Goal: Task Accomplishment & Management: Complete application form

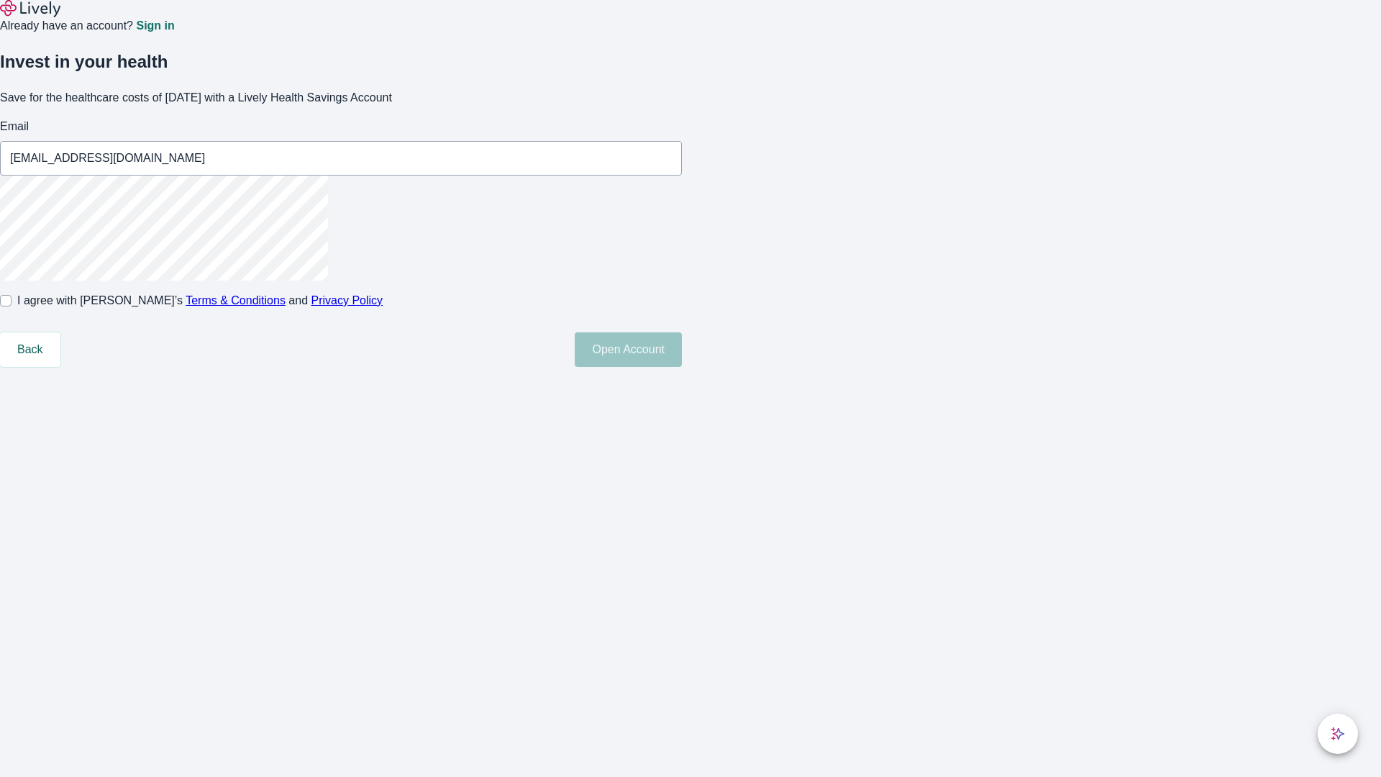
click at [12, 306] on input "I agree with Lively’s Terms & Conditions and Privacy Policy" at bounding box center [6, 301] width 12 height 12
checkbox input "true"
click at [682, 367] on button "Open Account" at bounding box center [628, 349] width 107 height 35
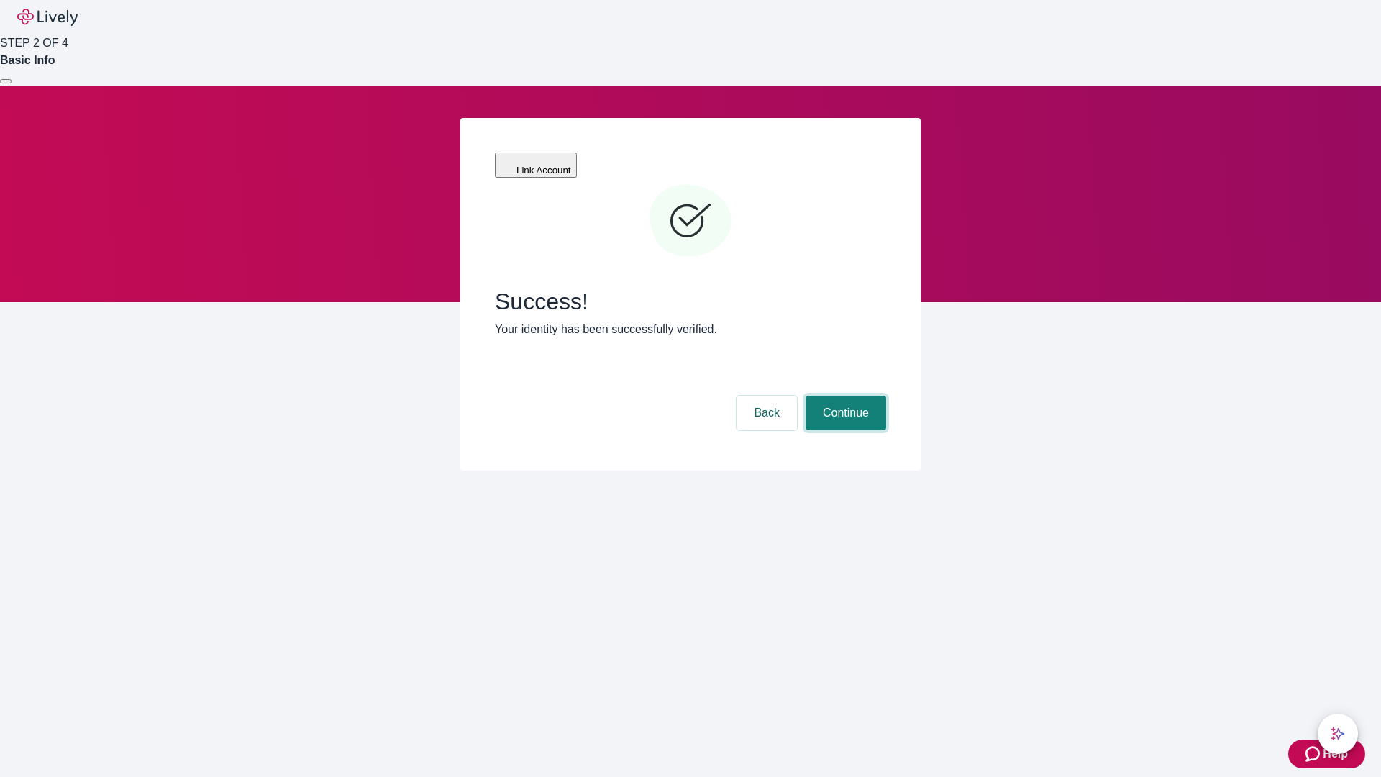
click at [844, 396] on button "Continue" at bounding box center [846, 413] width 81 height 35
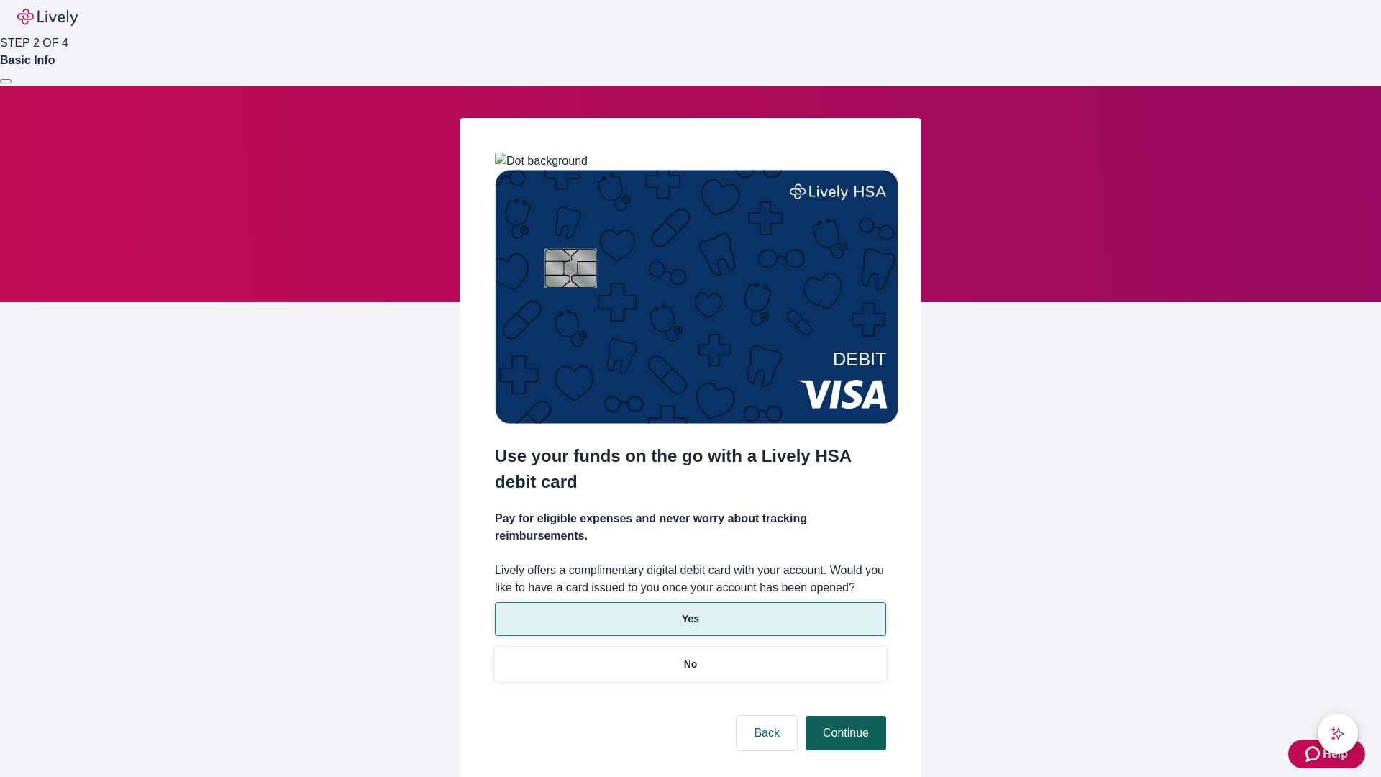
click at [690, 657] on p "No" at bounding box center [691, 664] width 14 height 15
click at [844, 716] on button "Continue" at bounding box center [846, 733] width 81 height 35
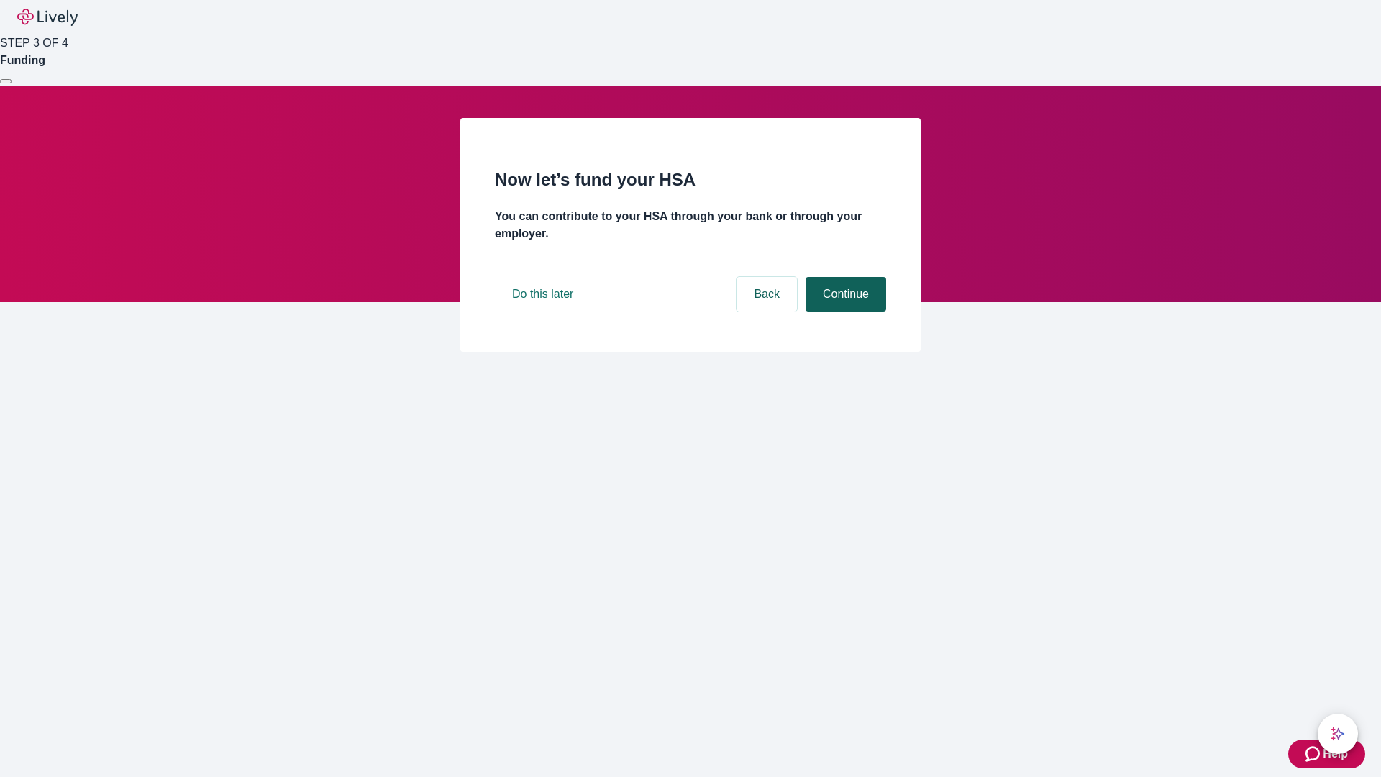
click at [844, 311] on button "Continue" at bounding box center [846, 294] width 81 height 35
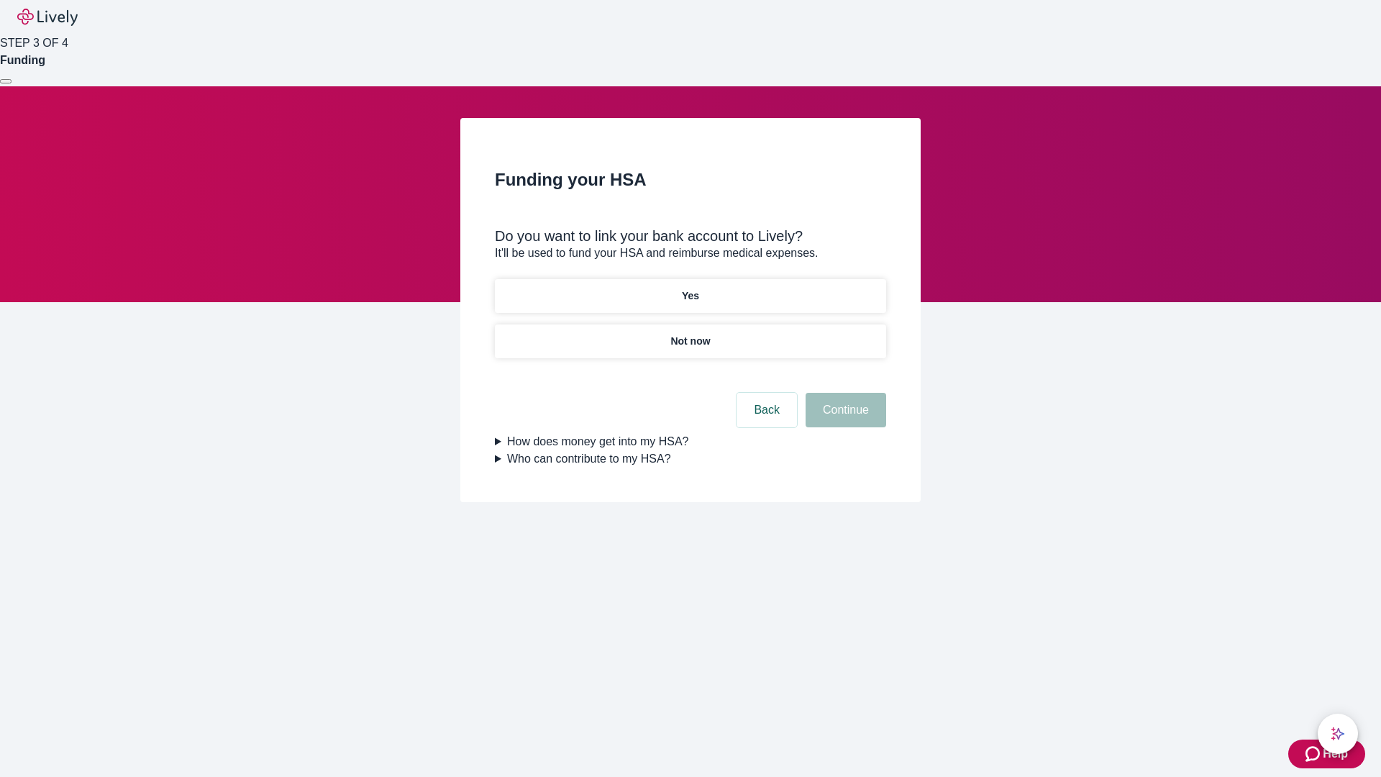
click at [690, 288] on p "Yes" at bounding box center [690, 295] width 17 height 15
click at [844, 393] on button "Continue" at bounding box center [846, 410] width 81 height 35
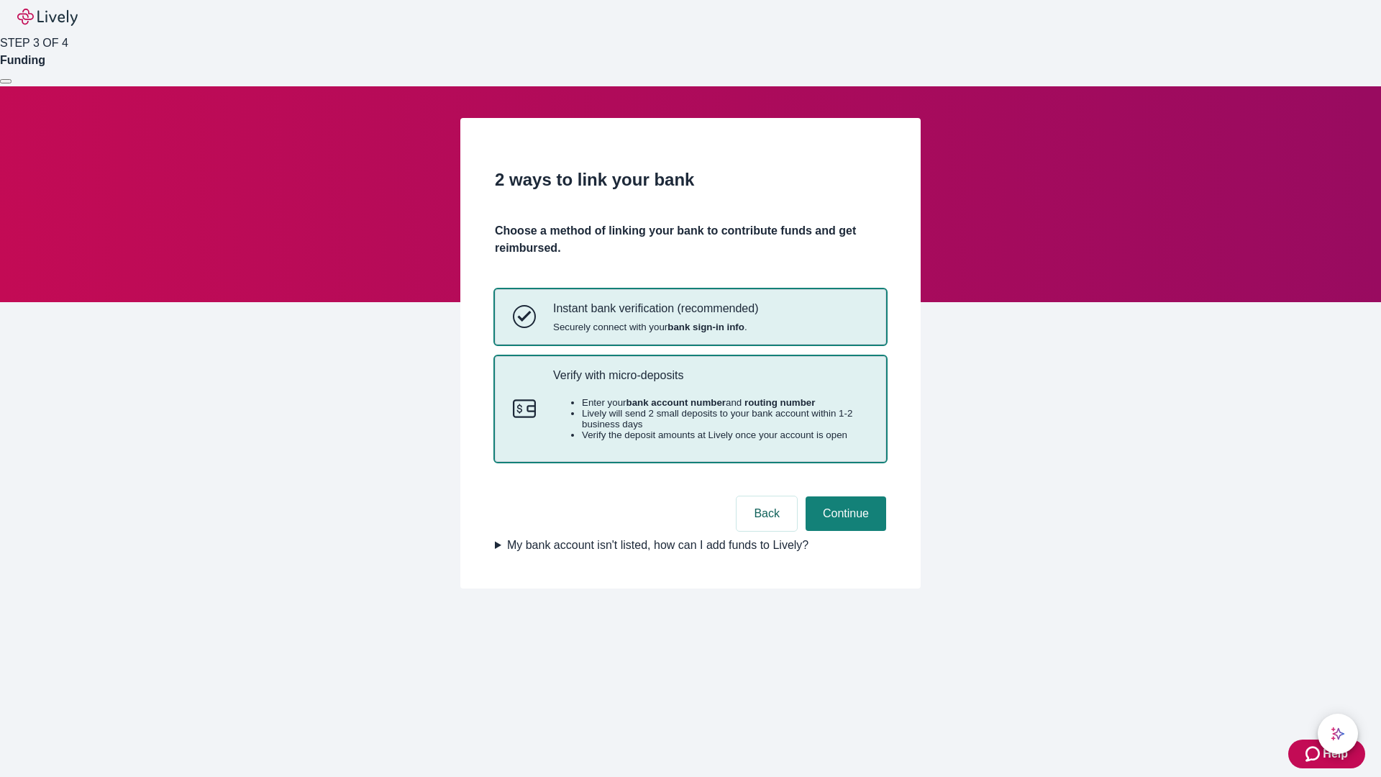
click at [710, 382] on p "Verify with micro-deposits" at bounding box center [710, 375] width 315 height 14
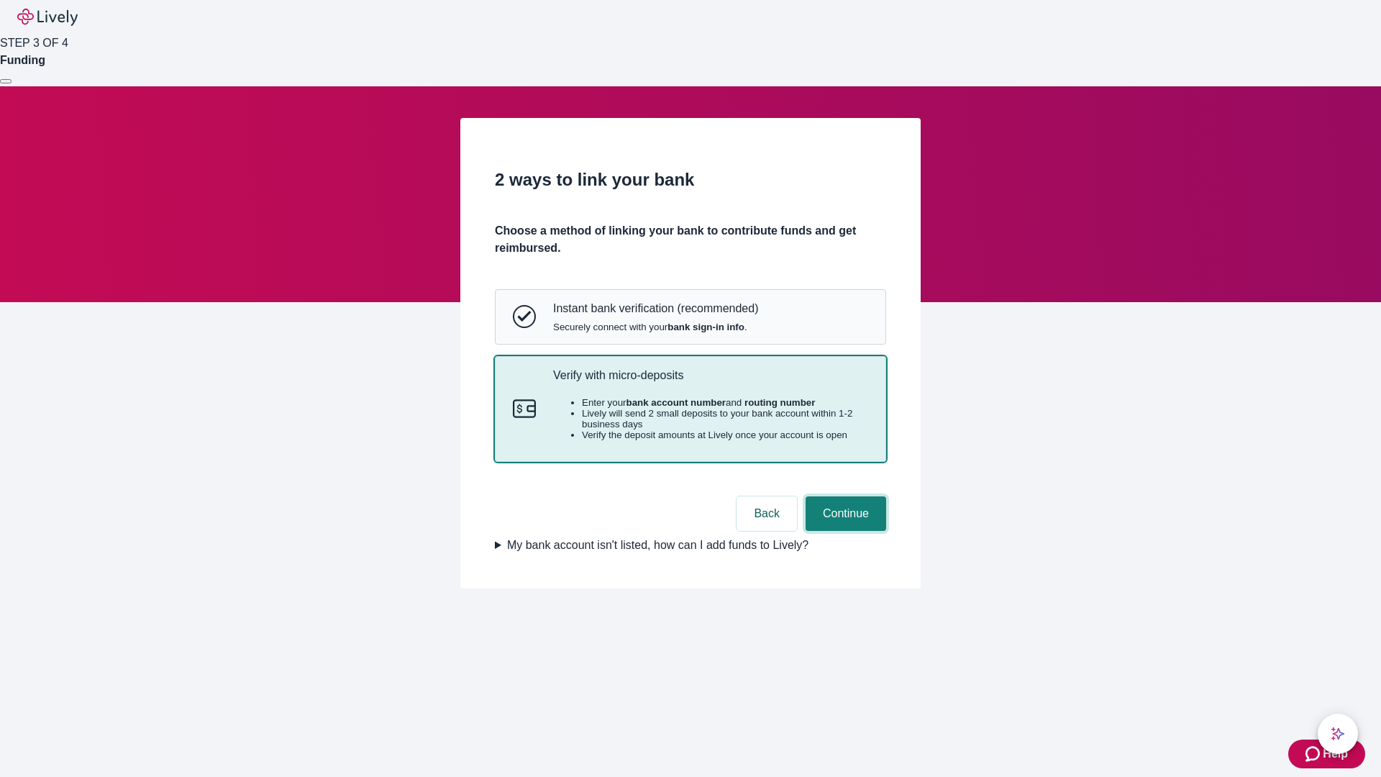
click at [844, 531] on button "Continue" at bounding box center [846, 513] width 81 height 35
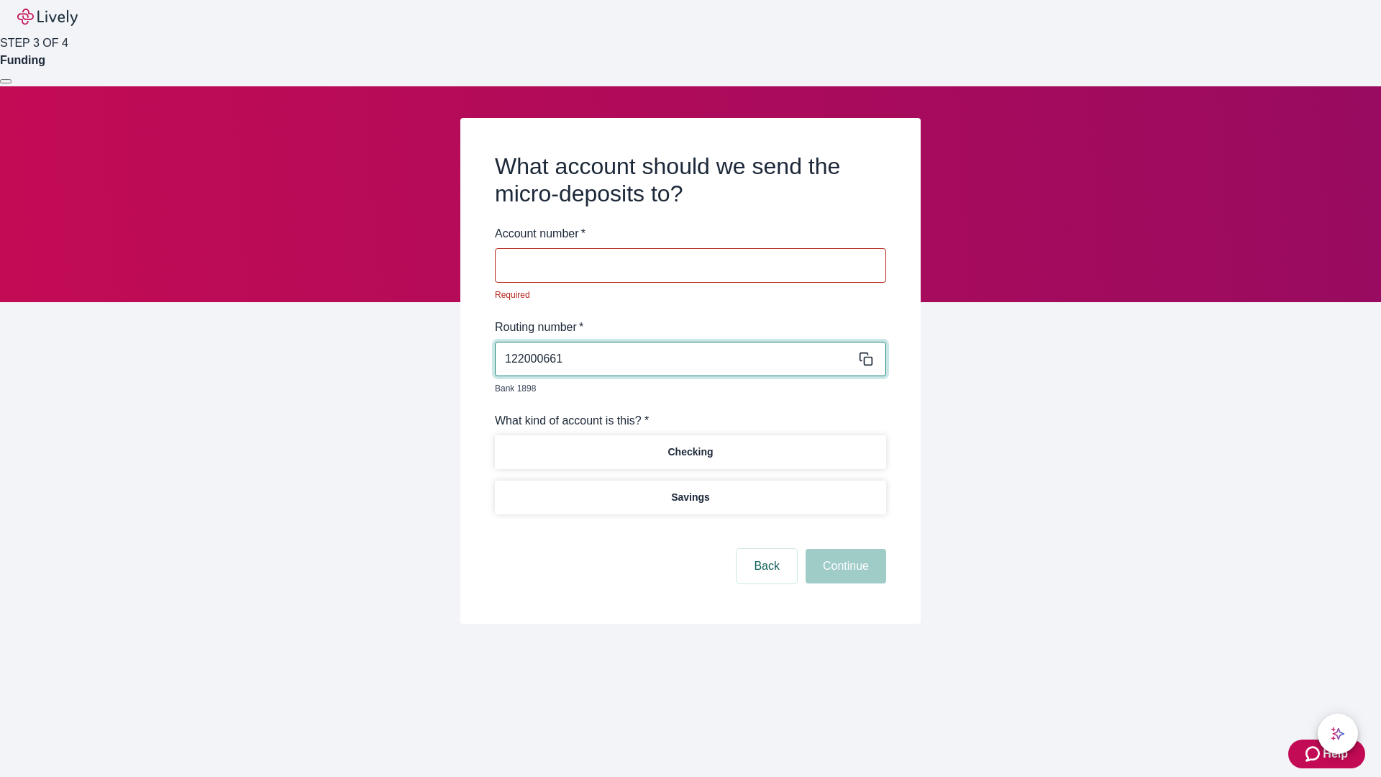
type input "122000661"
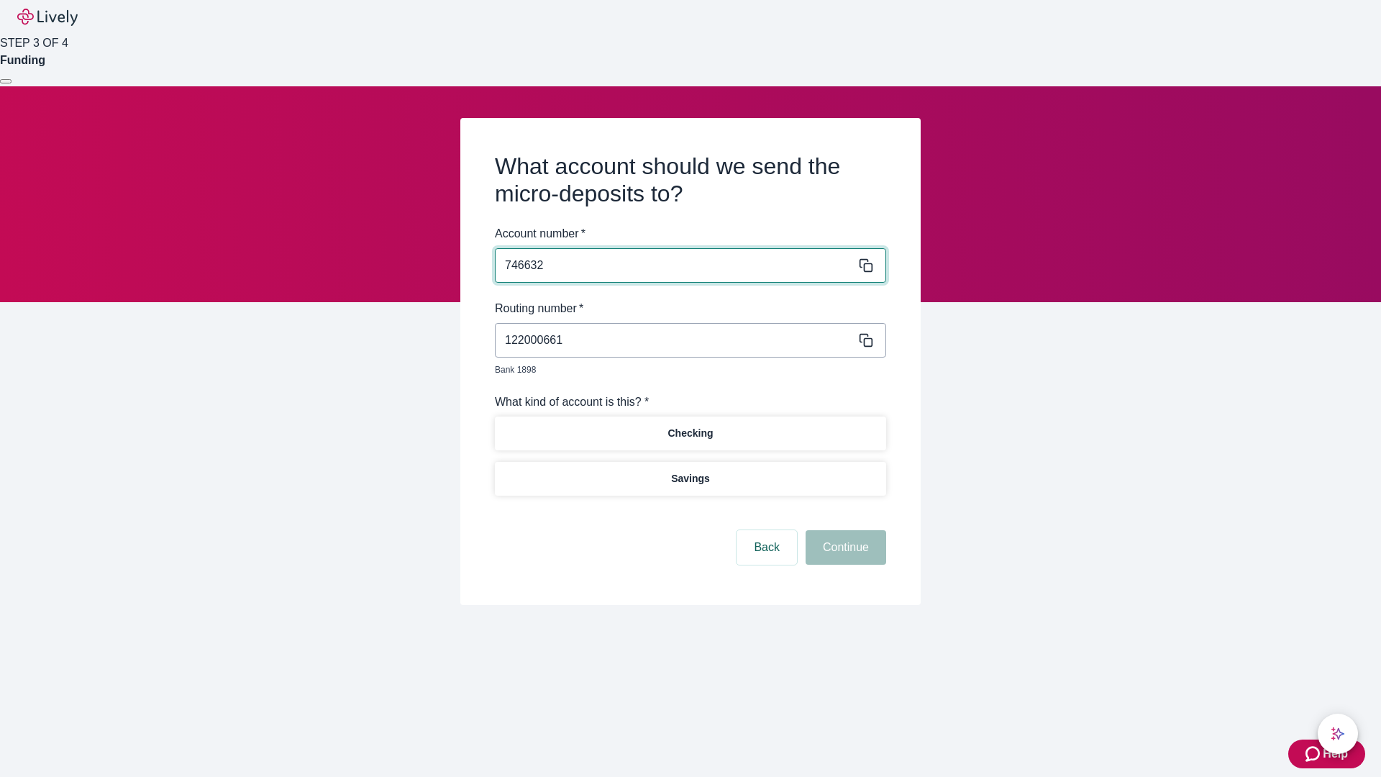
type input "746632"
click at [690, 426] on p "Checking" at bounding box center [690, 433] width 45 height 15
click at [844, 531] on button "Continue" at bounding box center [846, 547] width 81 height 35
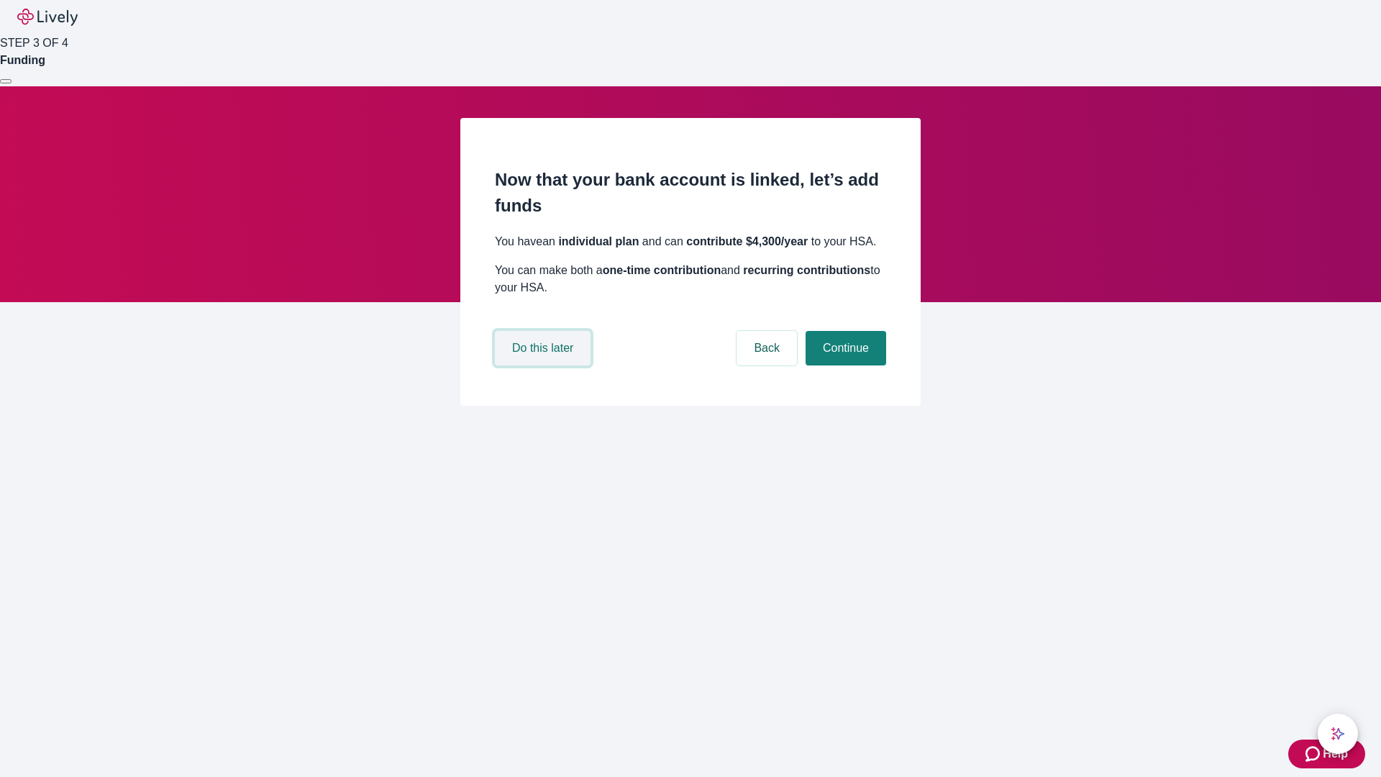
click at [545, 365] on button "Do this later" at bounding box center [543, 348] width 96 height 35
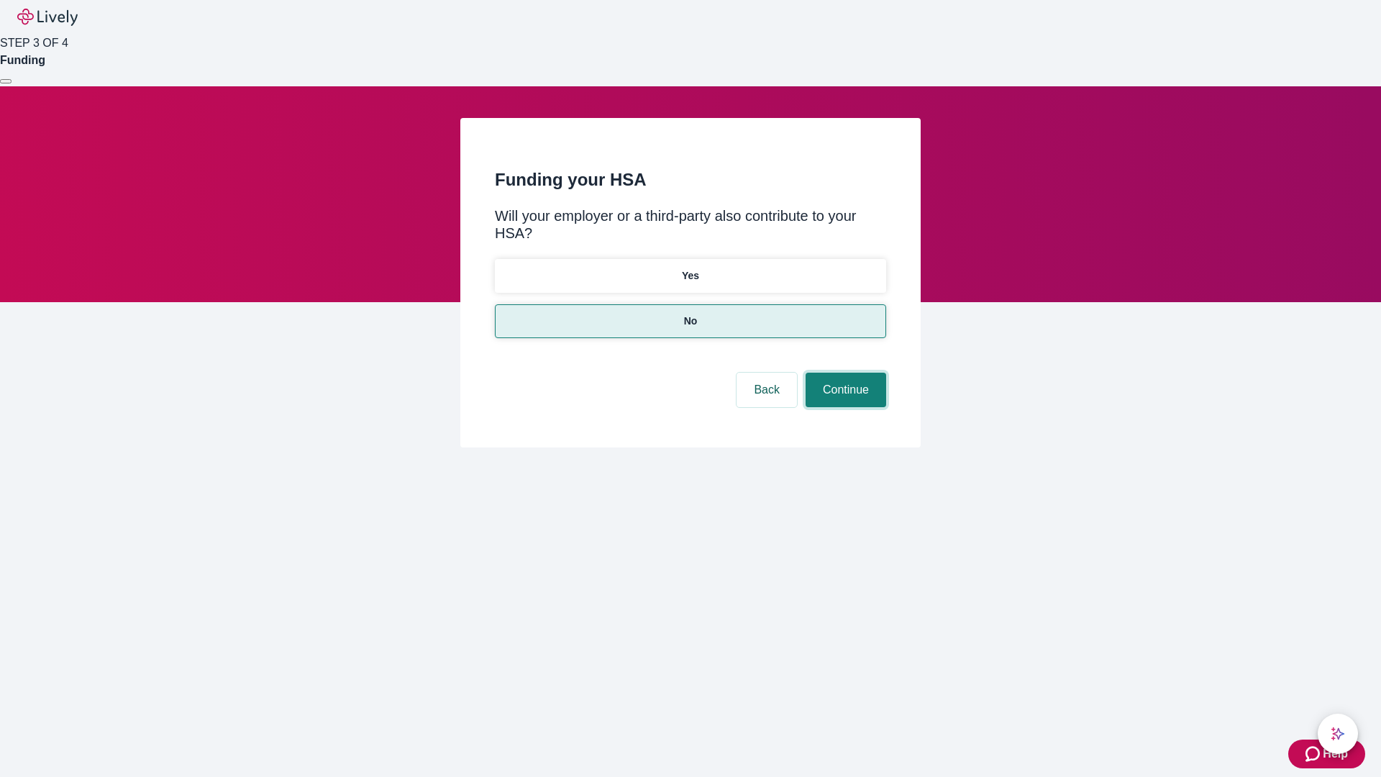
click at [844, 373] on button "Continue" at bounding box center [846, 390] width 81 height 35
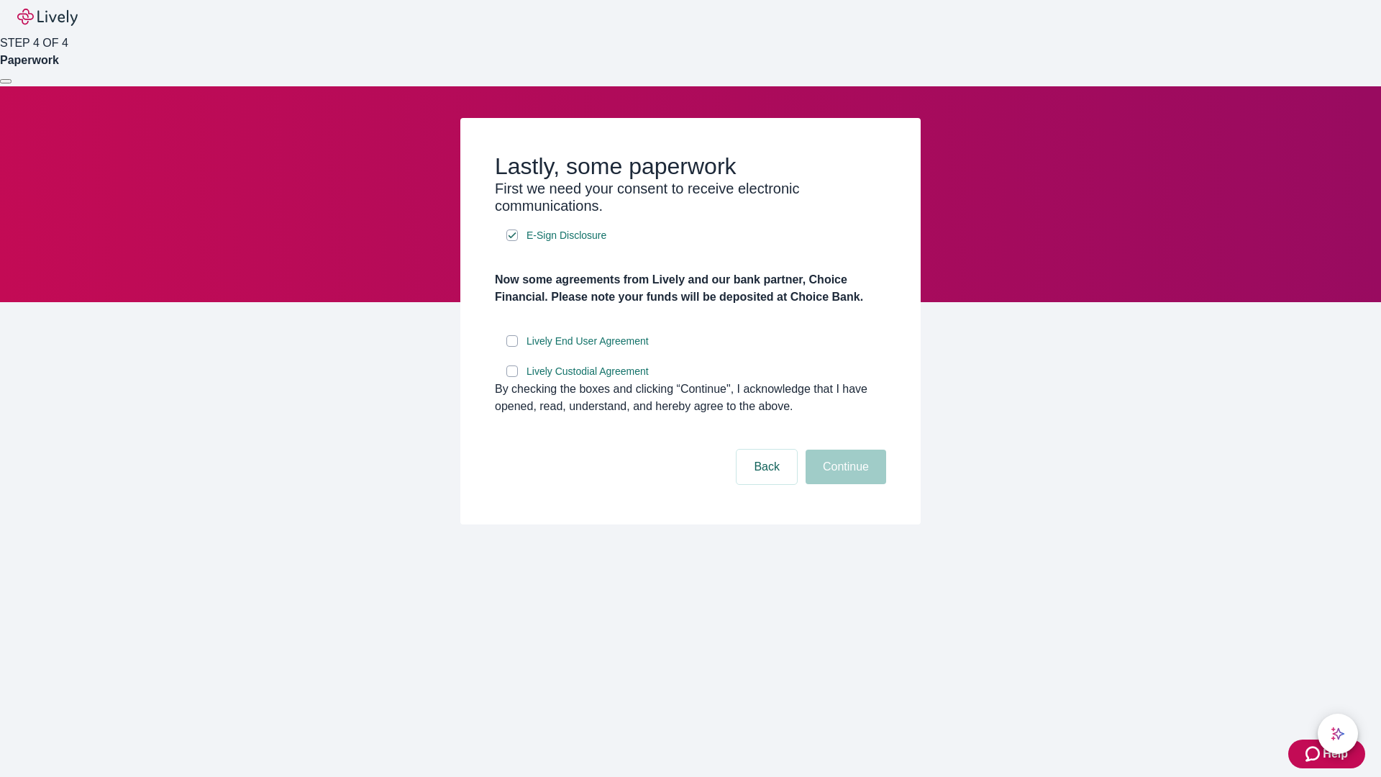
click at [512, 347] on input "Lively End User Agreement" at bounding box center [512, 341] width 12 height 12
checkbox input "true"
click at [512, 377] on input "Lively Custodial Agreement" at bounding box center [512, 371] width 12 height 12
checkbox input "true"
click at [844, 484] on button "Continue" at bounding box center [846, 467] width 81 height 35
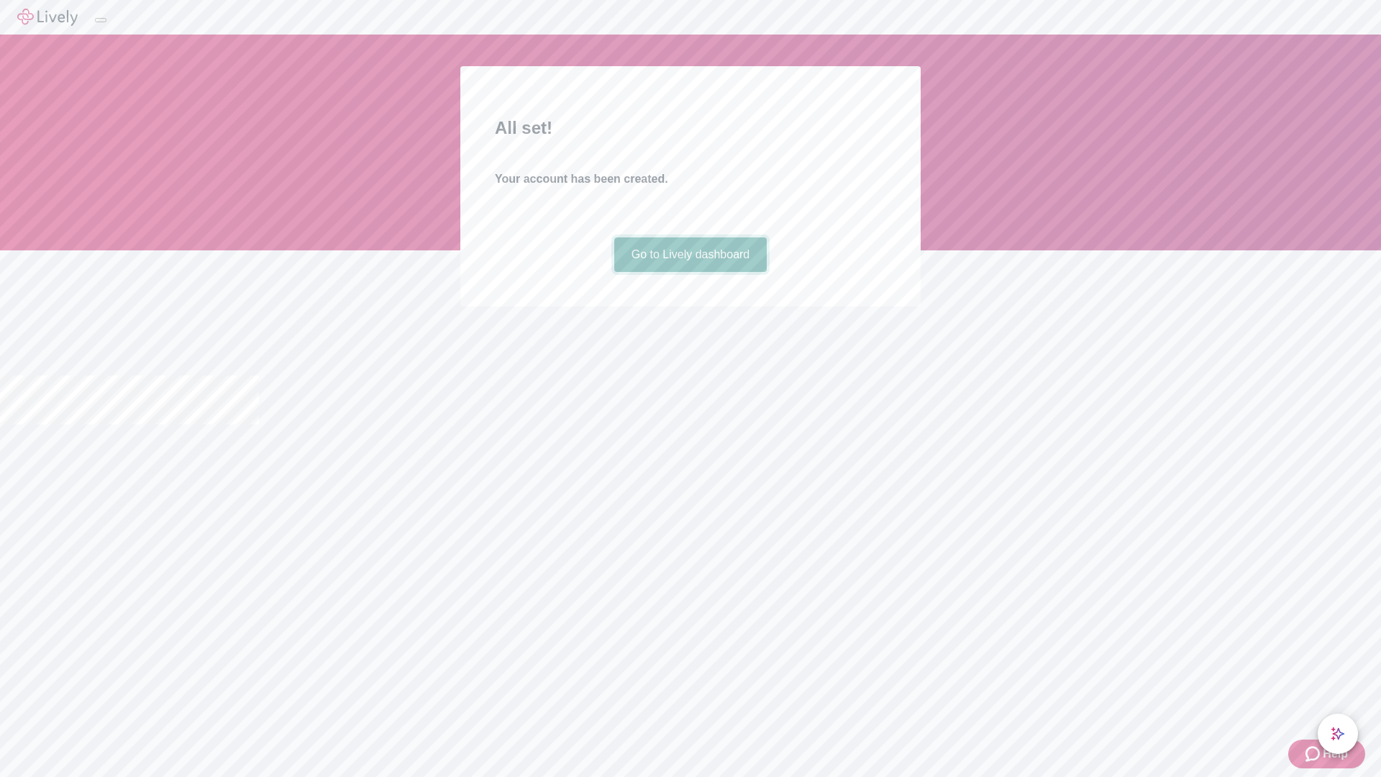
click at [690, 272] on link "Go to Lively dashboard" at bounding box center [690, 254] width 153 height 35
